Goal: Task Accomplishment & Management: Manage account settings

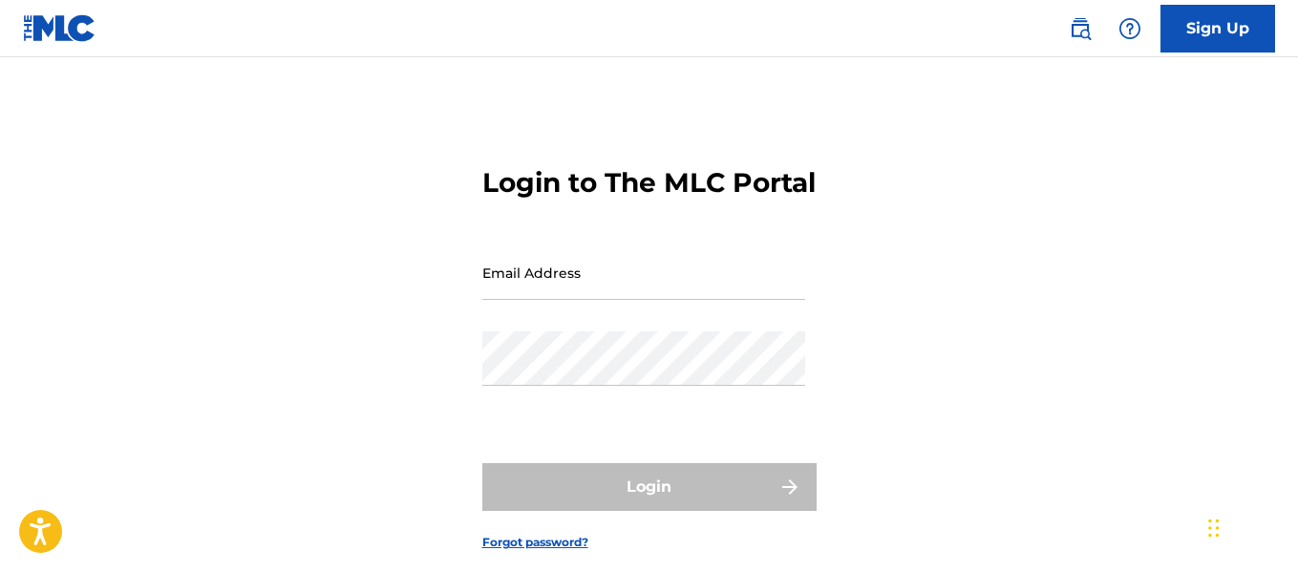
click at [680, 300] on input "Email Address" at bounding box center [643, 272] width 323 height 54
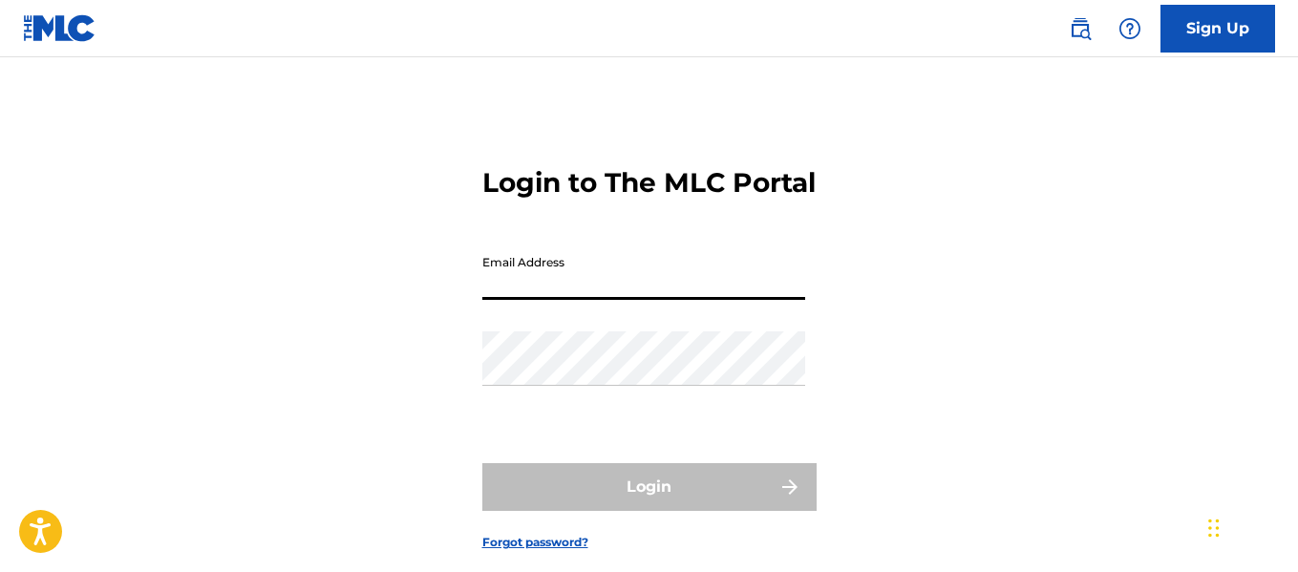
type input "[EMAIL_ADDRESS][DOMAIN_NAME]"
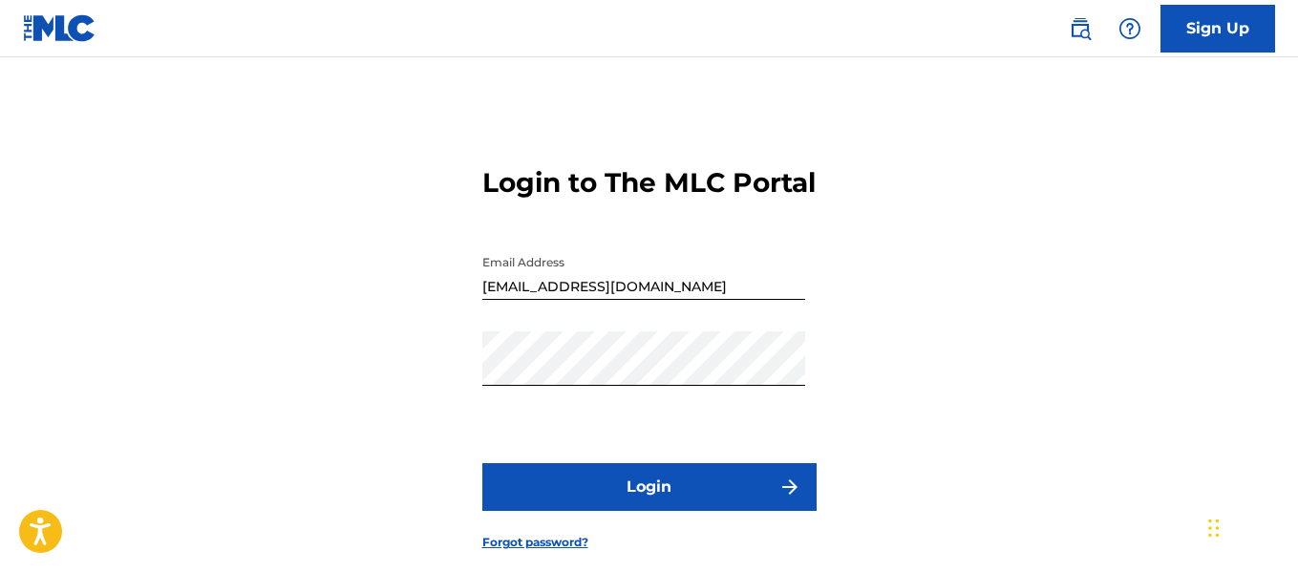
click at [639, 511] on button "Login" at bounding box center [649, 487] width 334 height 48
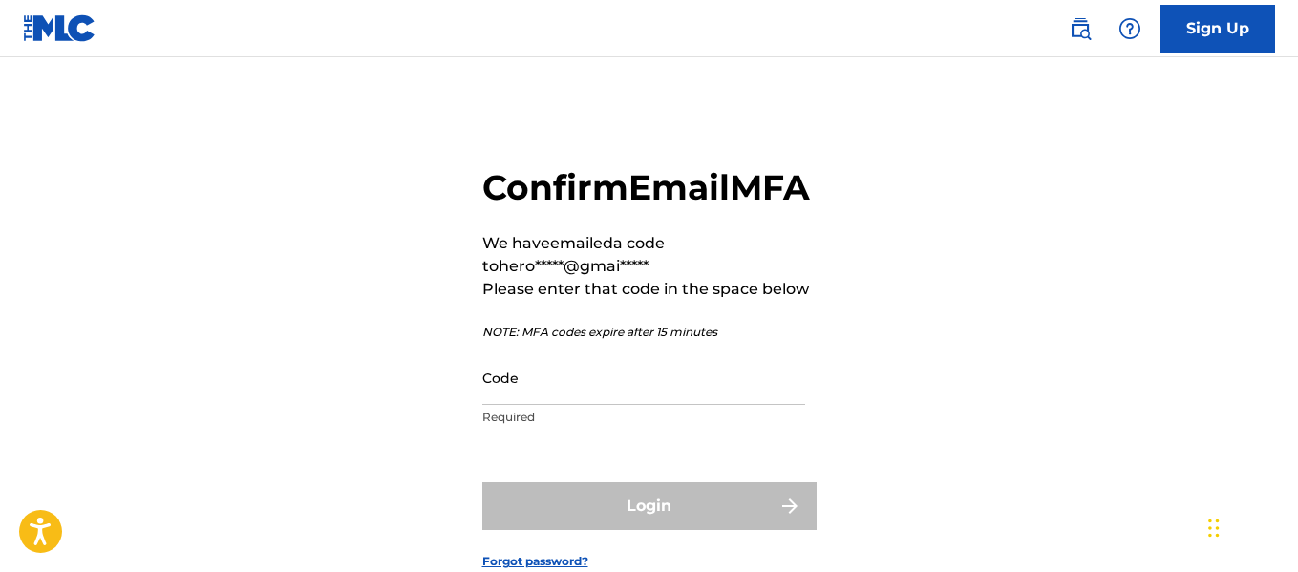
click at [594, 405] on input "Code" at bounding box center [643, 377] width 323 height 54
paste input "614402"
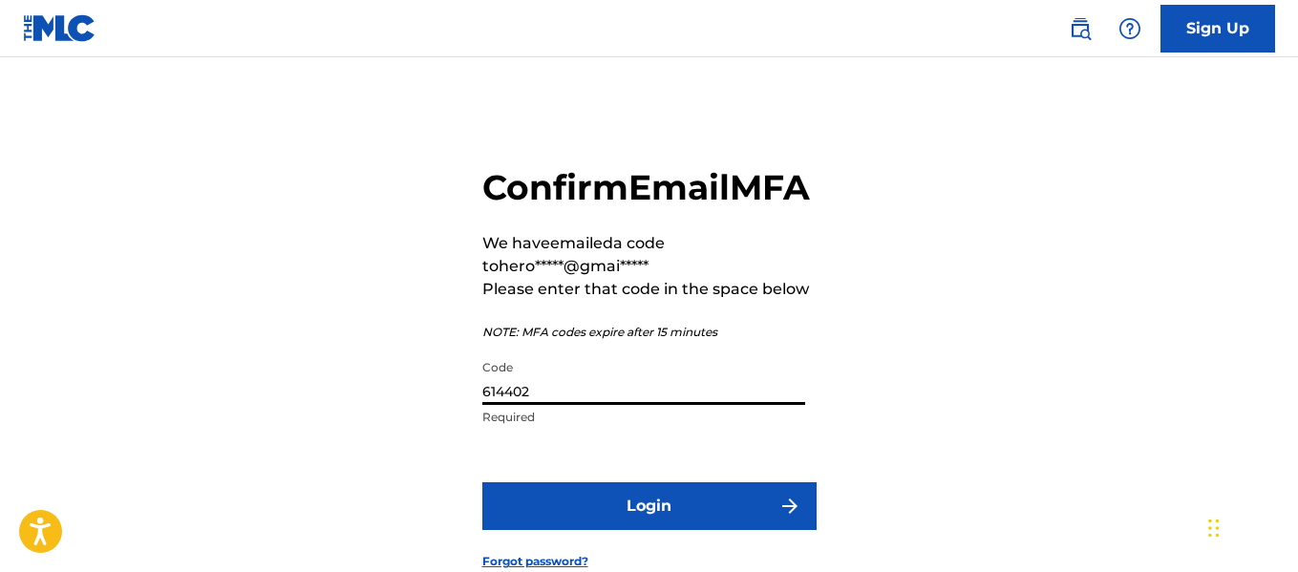
type input "614402"
click at [482, 482] on button "Login" at bounding box center [649, 506] width 334 height 48
